Goal: Understand process/instructions

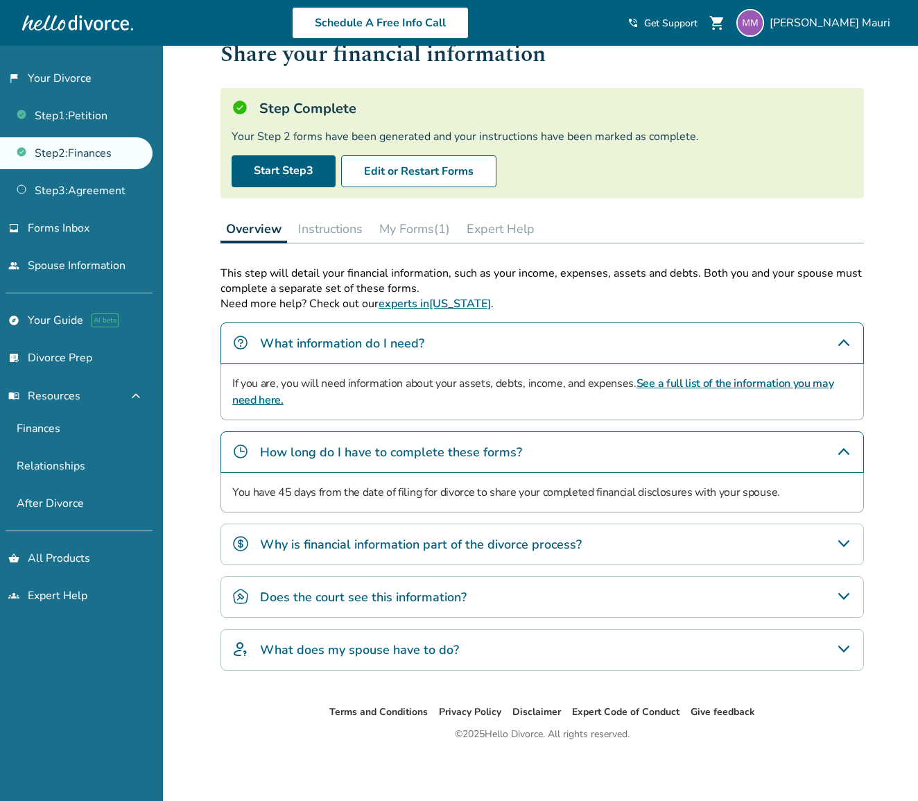
click at [351, 232] on button "Instructions" at bounding box center [331, 229] width 76 height 28
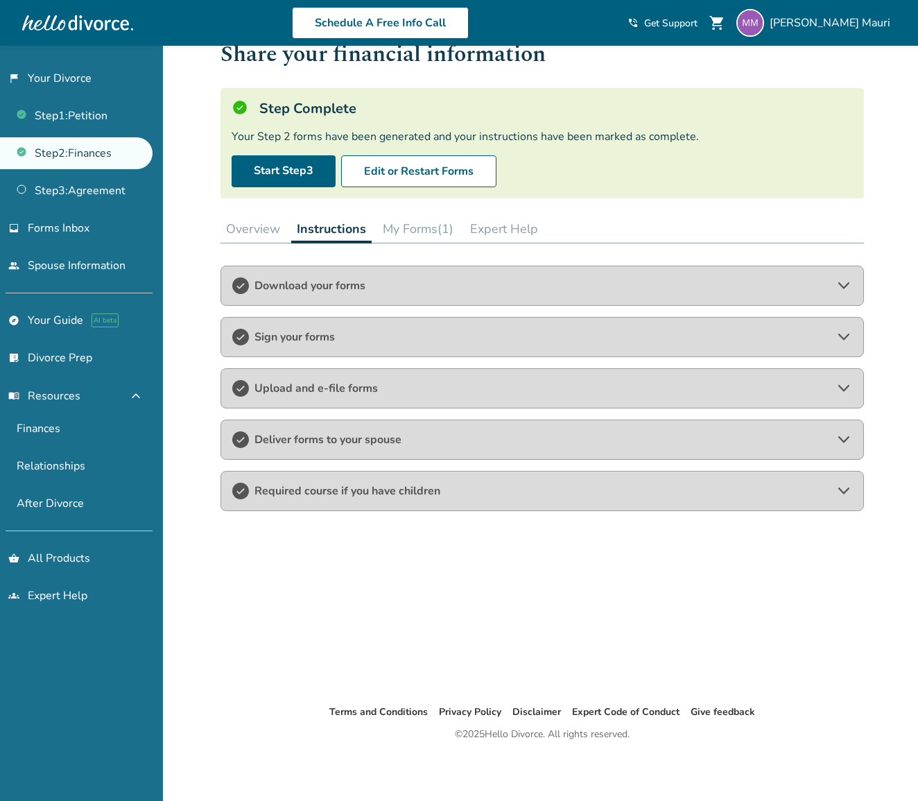
click at [424, 285] on span "Download your forms" at bounding box center [541, 285] width 575 height 15
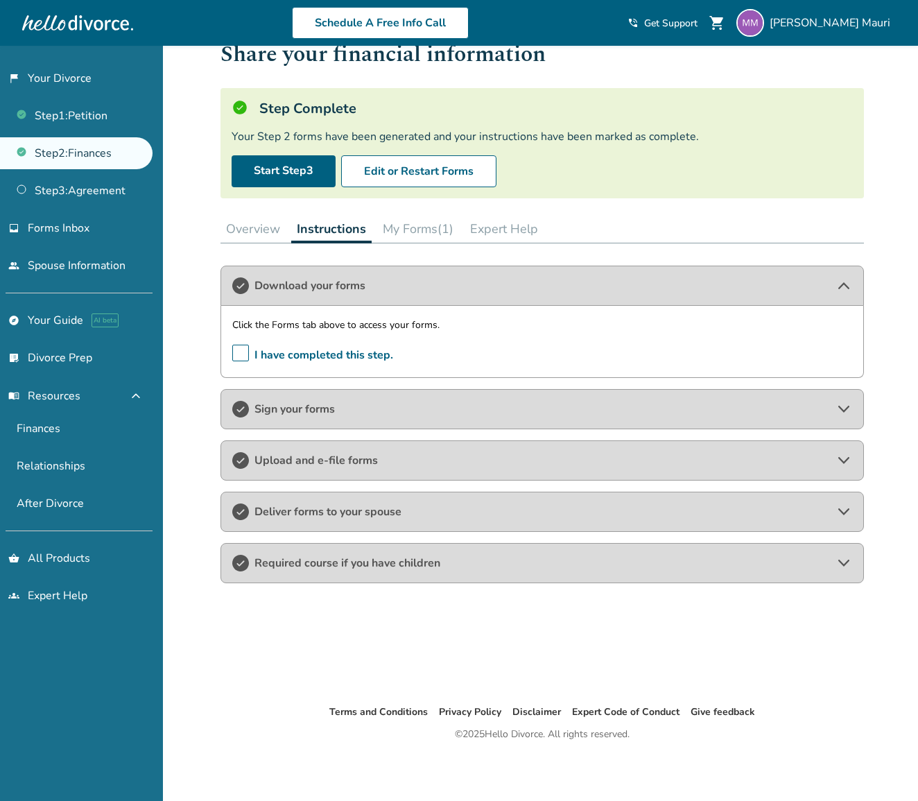
click at [440, 408] on span "Sign your forms" at bounding box center [541, 408] width 575 height 15
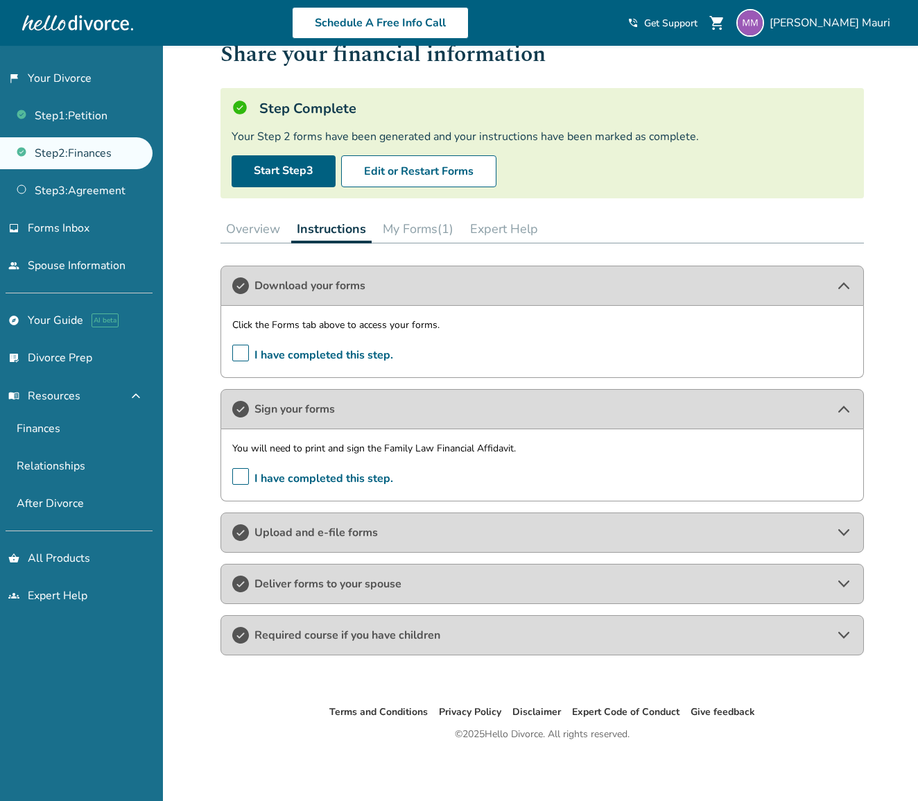
click at [509, 545] on div "Upload and e-file forms" at bounding box center [541, 532] width 643 height 40
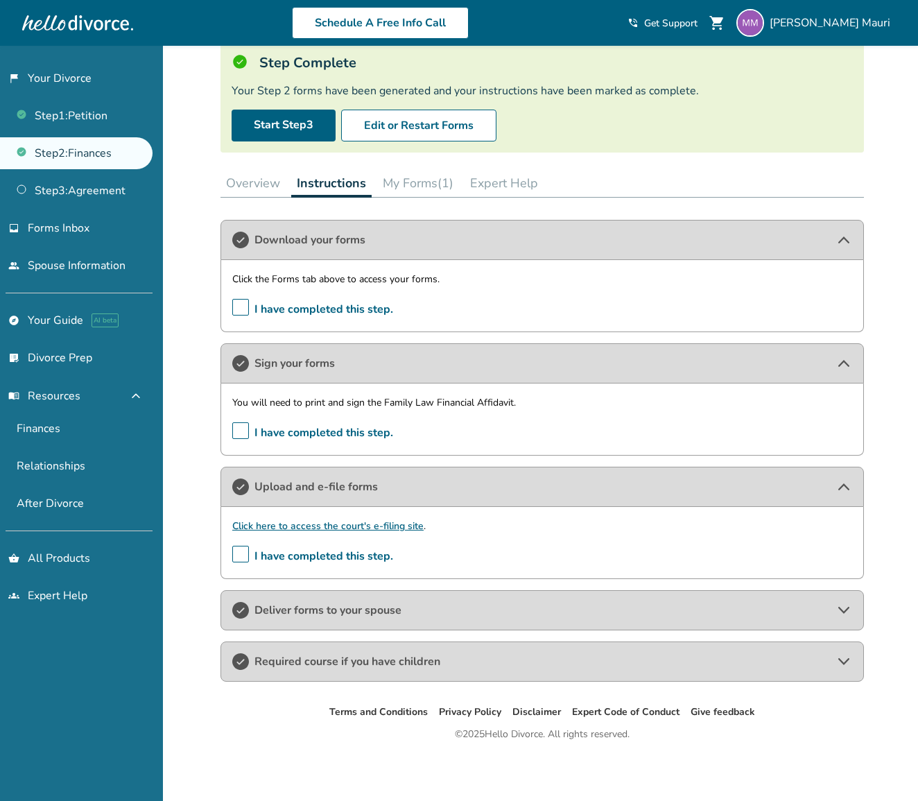
click at [455, 612] on span "Deliver forms to your spouse" at bounding box center [541, 609] width 575 height 15
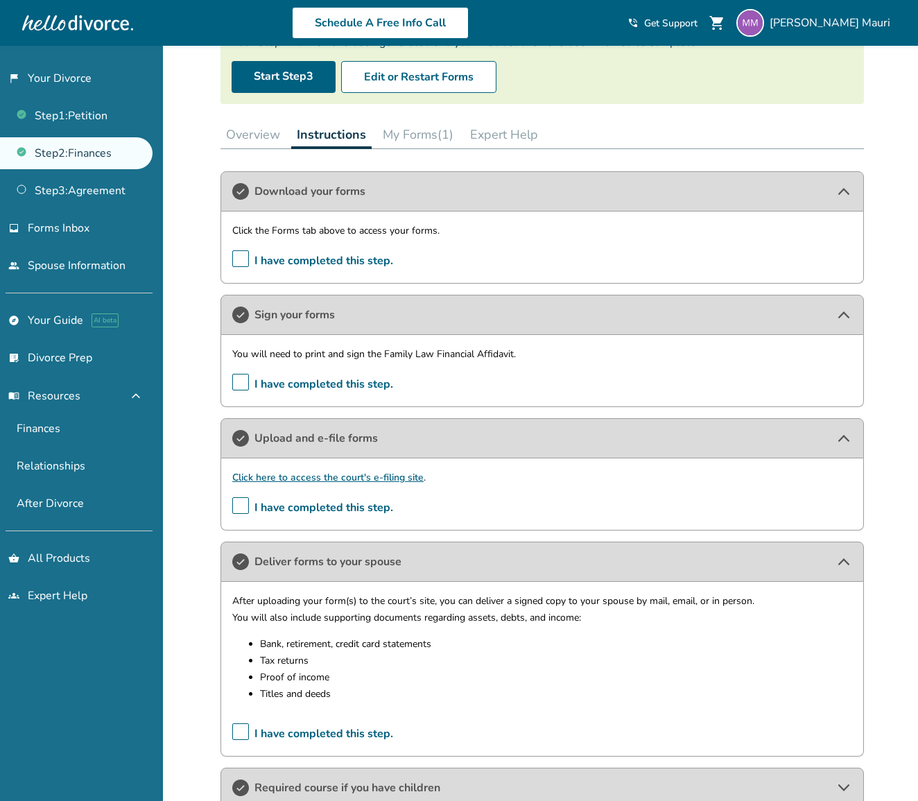
scroll to position [61, 0]
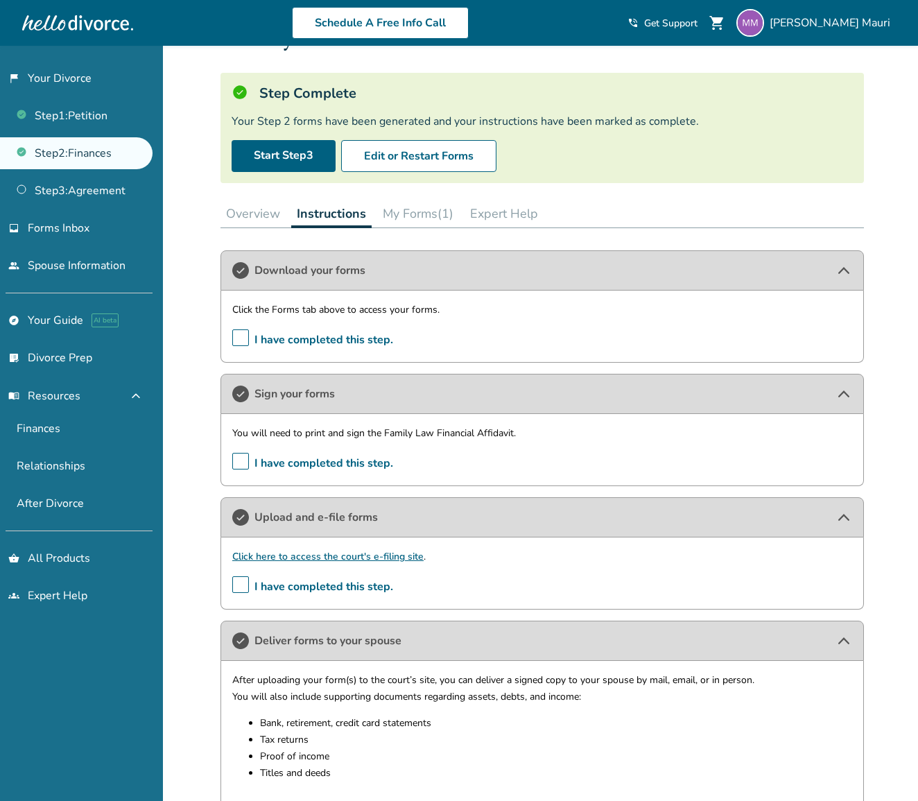
drag, startPoint x: 103, startPoint y: 191, endPoint x: 162, endPoint y: 208, distance: 61.4
click at [103, 191] on link "Step 3 : Agreement" at bounding box center [76, 191] width 152 height 32
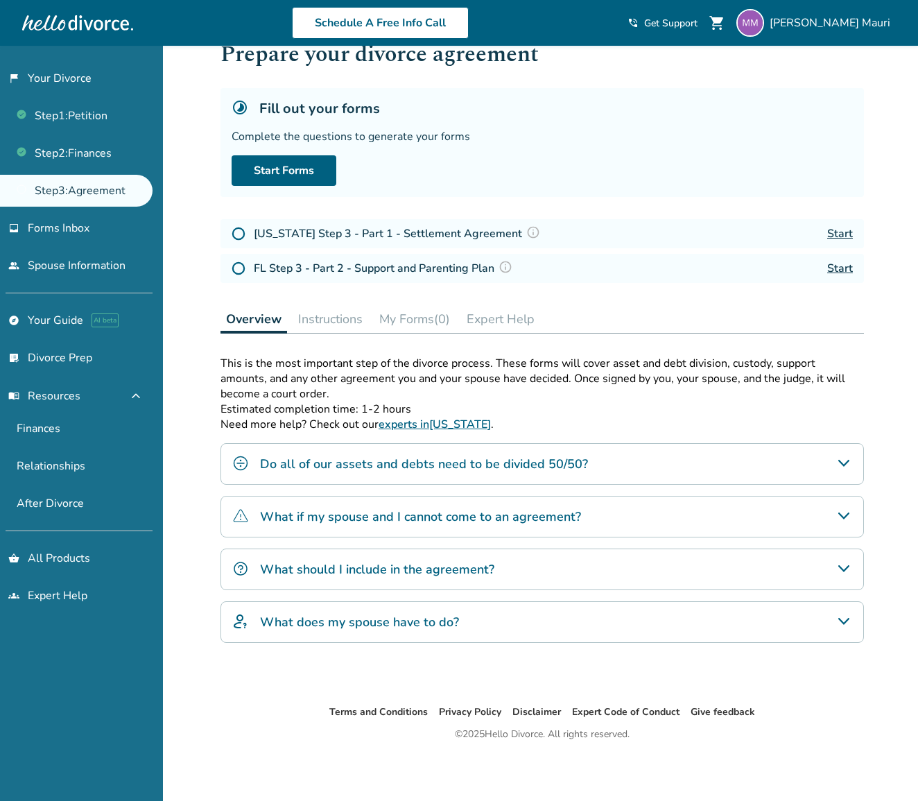
scroll to position [46, 0]
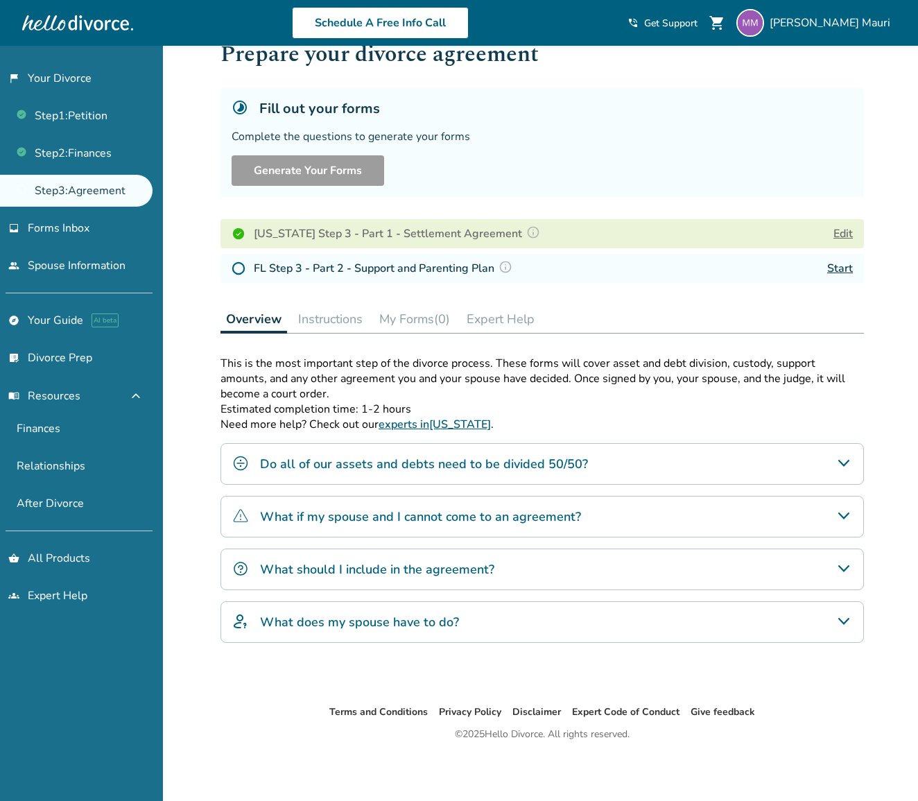
click at [351, 324] on button "Instructions" at bounding box center [331, 319] width 76 height 28
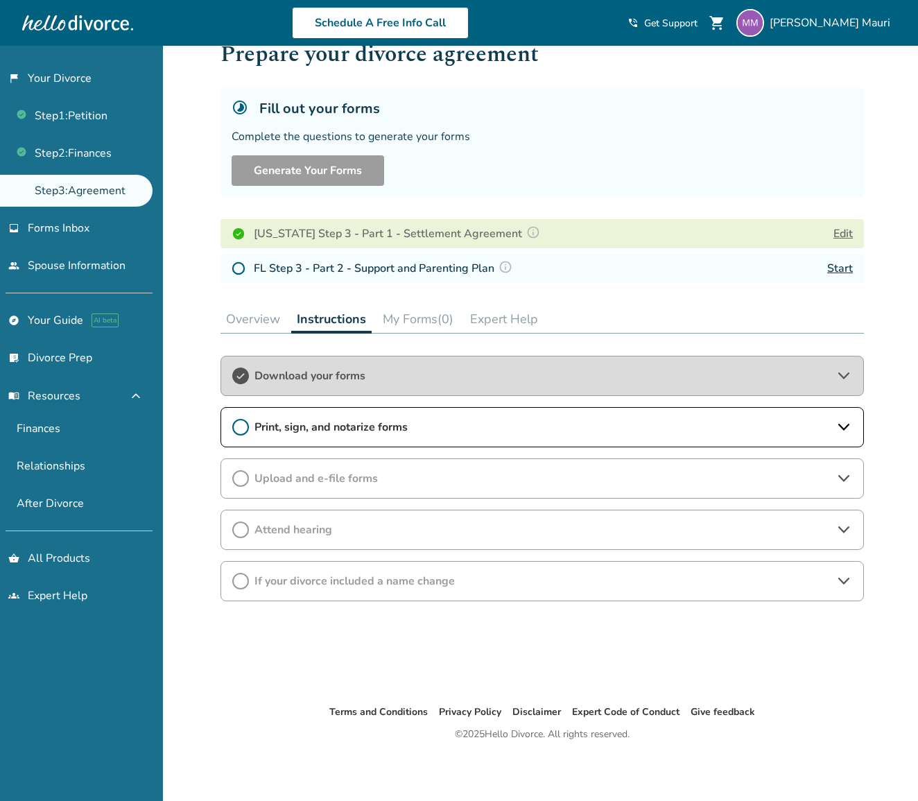
drag, startPoint x: 466, startPoint y: 480, endPoint x: 471, endPoint y: 465, distance: 15.3
click at [466, 480] on span "Upload and e-file forms" at bounding box center [541, 478] width 575 height 15
drag, startPoint x: 463, startPoint y: 424, endPoint x: 467, endPoint y: 433, distance: 9.9
click at [462, 424] on span "Print, sign, and notarize forms" at bounding box center [541, 426] width 575 height 15
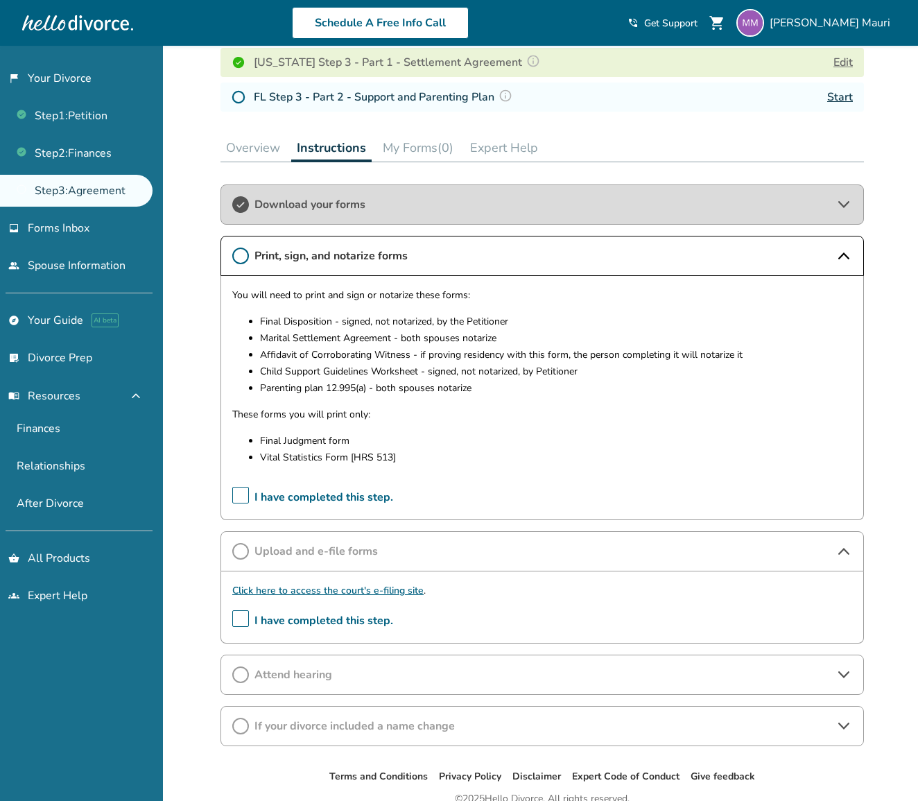
scroll to position [219, 0]
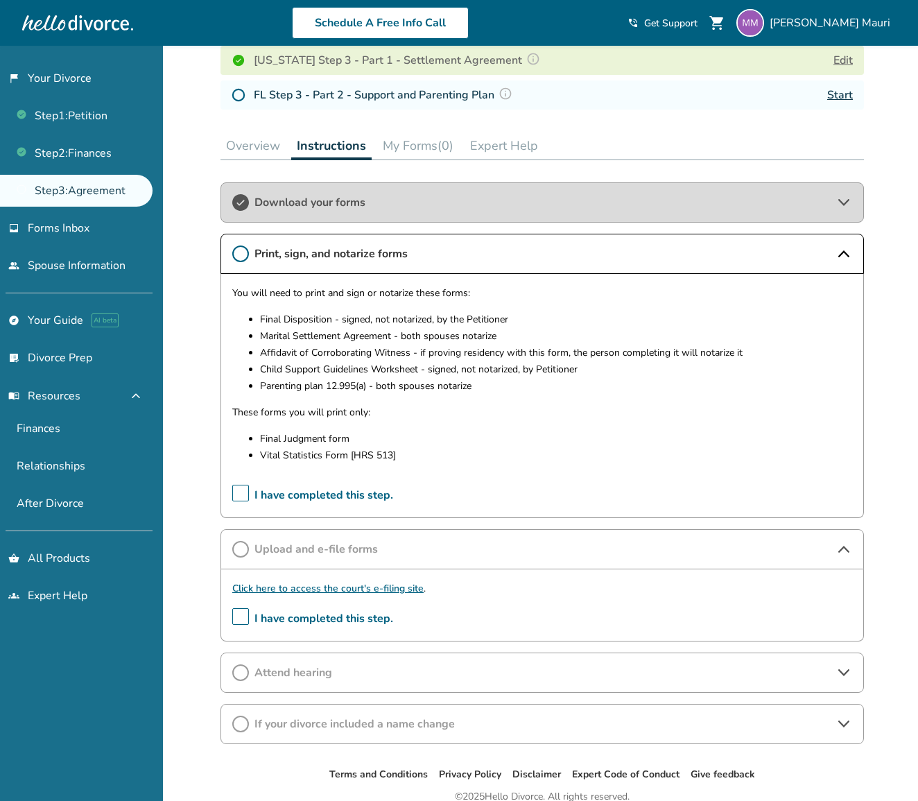
click at [412, 683] on div "Attend hearing" at bounding box center [541, 672] width 643 height 40
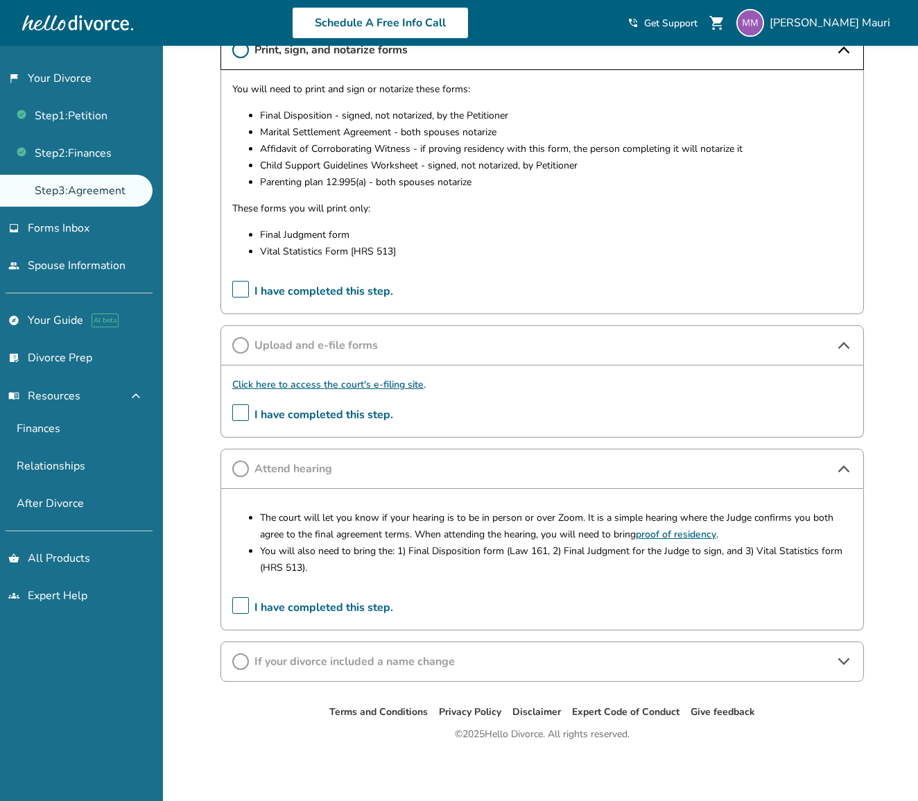
scroll to position [426, 0]
click at [469, 669] on div "If your divorce included a name change" at bounding box center [541, 661] width 643 height 40
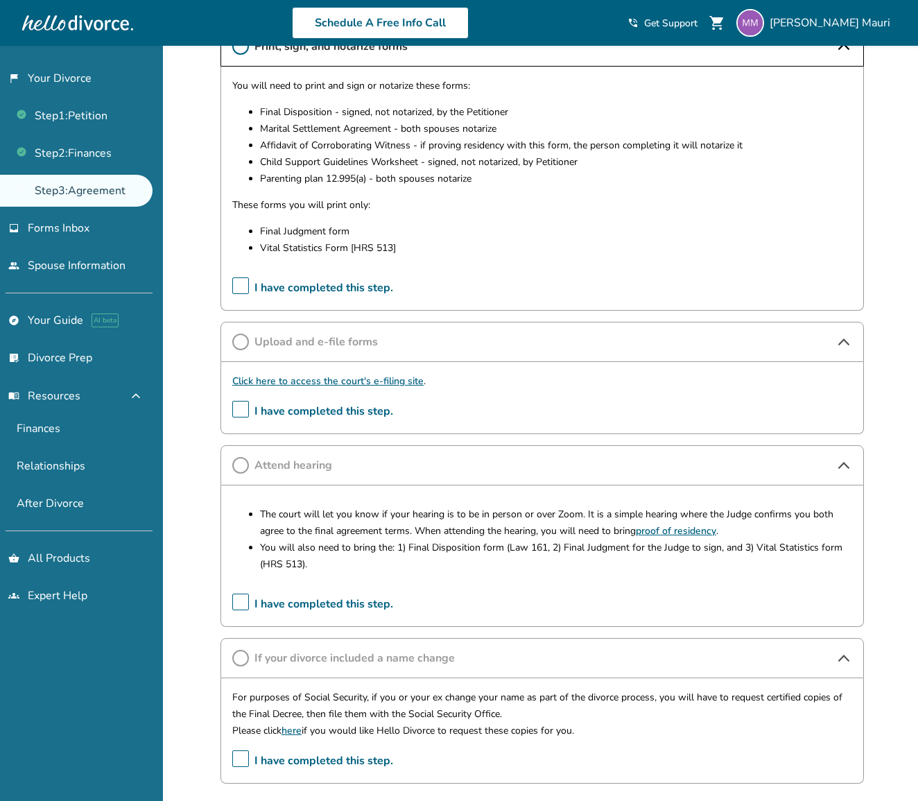
scroll to position [426, 0]
